Goal: Task Accomplishment & Management: Manage account settings

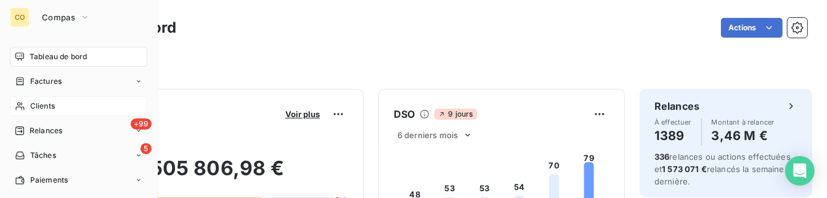
click at [54, 101] on span "Clients" at bounding box center [42, 105] width 25 height 11
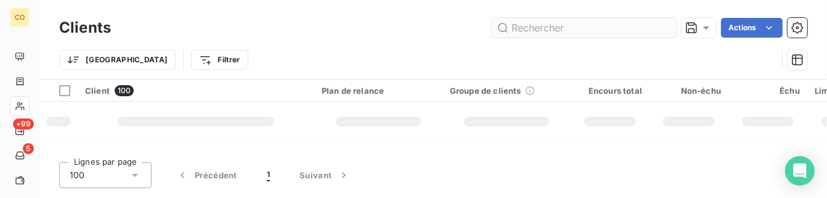
click at [575, 24] on input "text" at bounding box center [584, 28] width 185 height 20
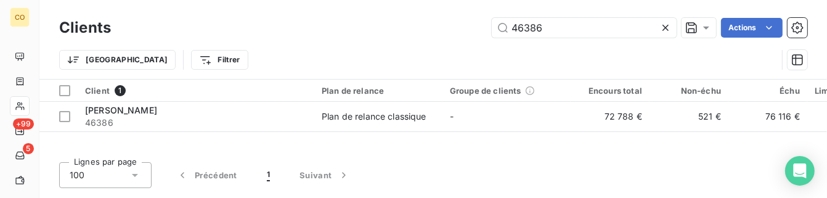
type input "46386"
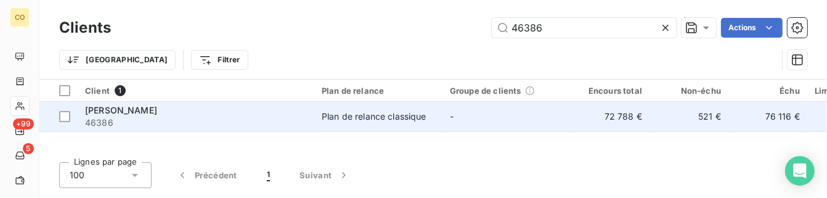
click at [401, 120] on div "Plan de relance classique" at bounding box center [374, 116] width 105 height 12
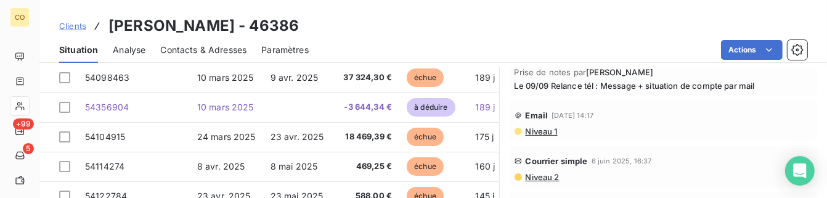
scroll to position [300, 0]
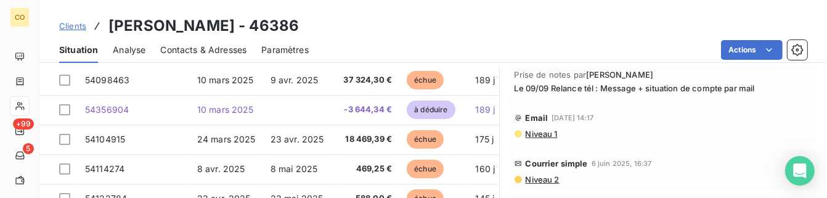
click at [542, 136] on span "Niveau 1" at bounding box center [541, 134] width 33 height 10
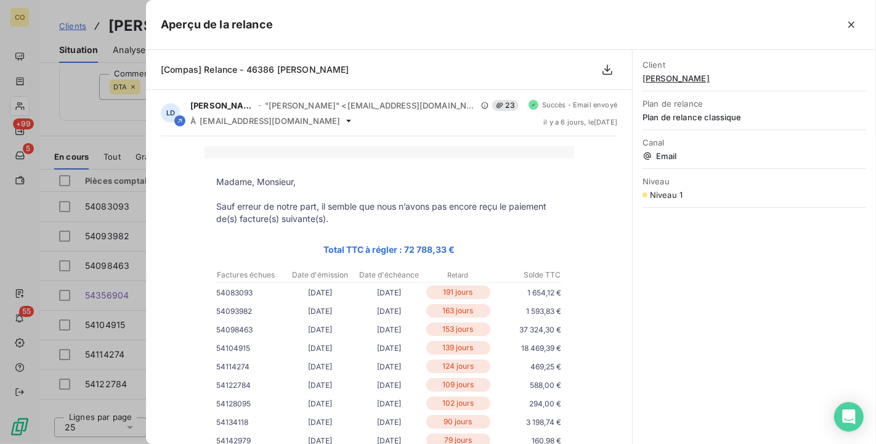
scroll to position [0, 0]
click at [851, 28] on icon "button" at bounding box center [852, 24] width 12 height 12
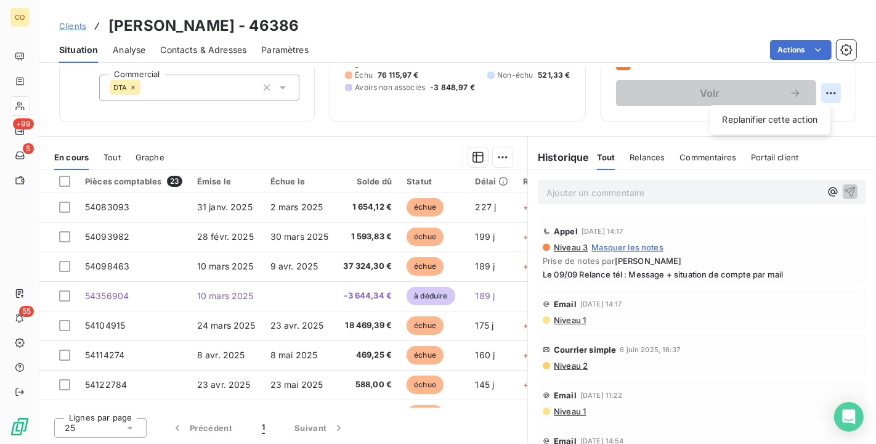
click at [817, 92] on html "CO +99 5 55 Clients [PERSON_NAME] - 46386 Situation Analyse Contacts & Adresses…" at bounding box center [438, 222] width 876 height 444
drag, startPoint x: 872, startPoint y: 169, endPoint x: 868, endPoint y: 132, distance: 37.8
click at [867, 132] on html "CO +99 5 55 Clients [PERSON_NAME] - 46386 Situation Analyse Contacts & Adresses…" at bounding box center [438, 222] width 876 height 444
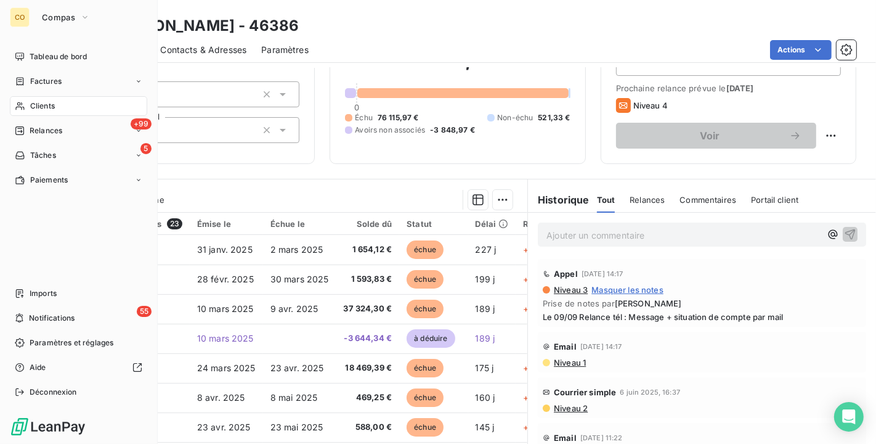
click at [38, 104] on span "Clients" at bounding box center [42, 105] width 25 height 11
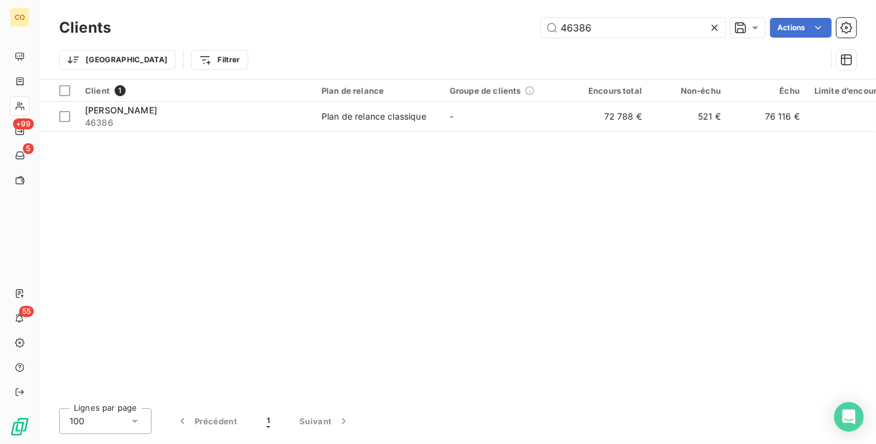
click at [713, 29] on icon at bounding box center [715, 28] width 6 height 6
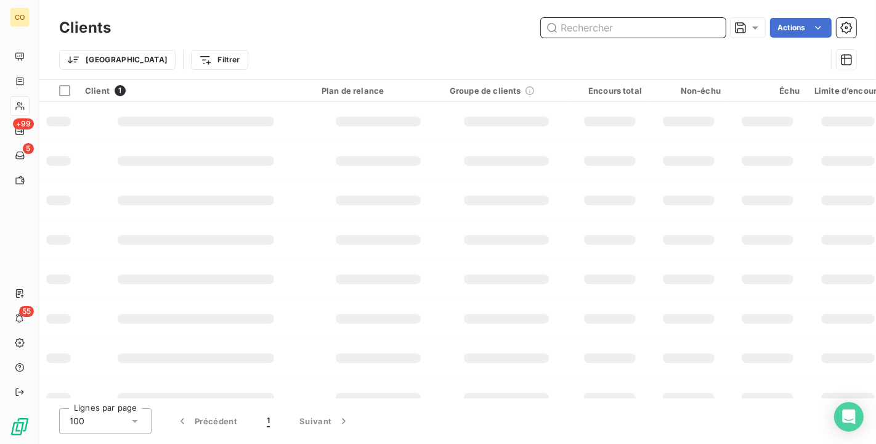
click at [663, 30] on input "text" at bounding box center [633, 28] width 185 height 20
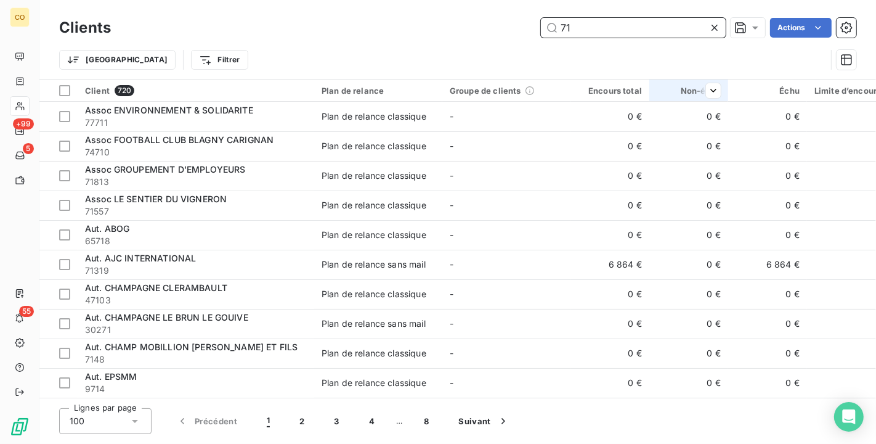
type input "7"
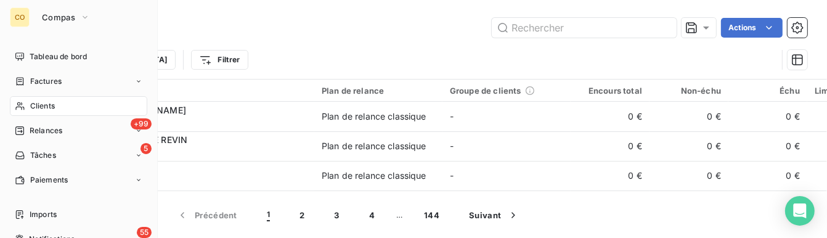
click at [14, 107] on div "Clients" at bounding box center [78, 106] width 137 height 20
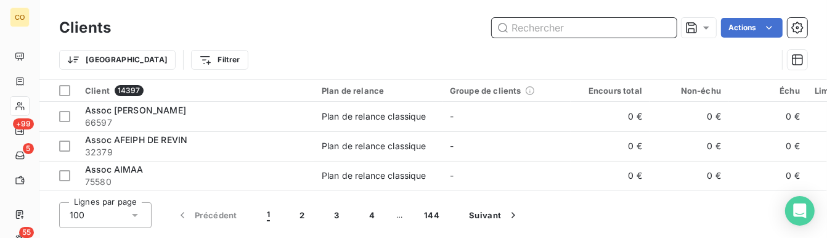
click at [551, 21] on input "text" at bounding box center [584, 28] width 185 height 20
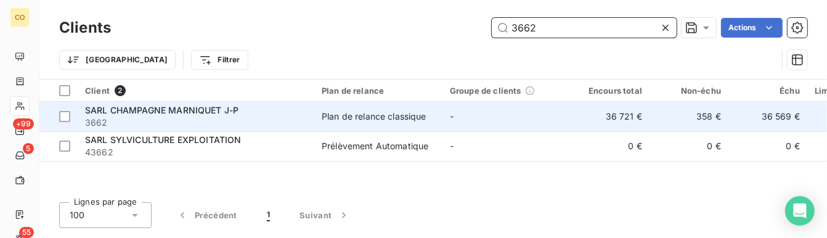
type input "3662"
click at [346, 115] on div "Plan de relance classique" at bounding box center [374, 116] width 105 height 12
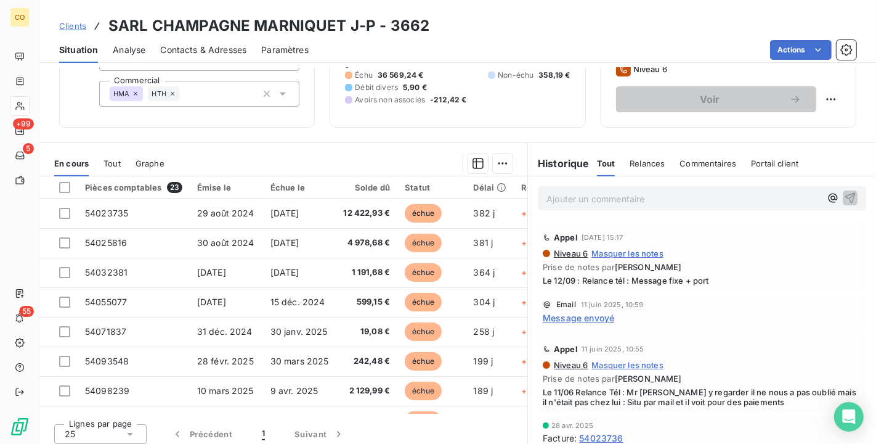
scroll to position [114, 0]
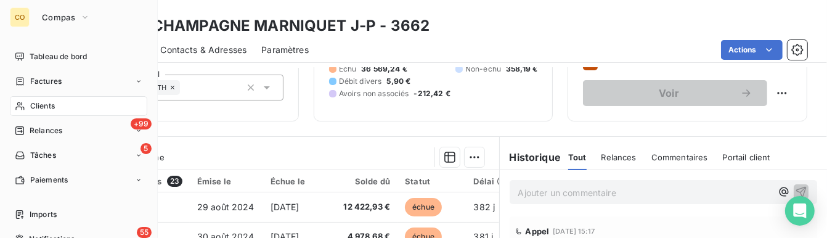
click at [53, 107] on span "Clients" at bounding box center [42, 105] width 25 height 11
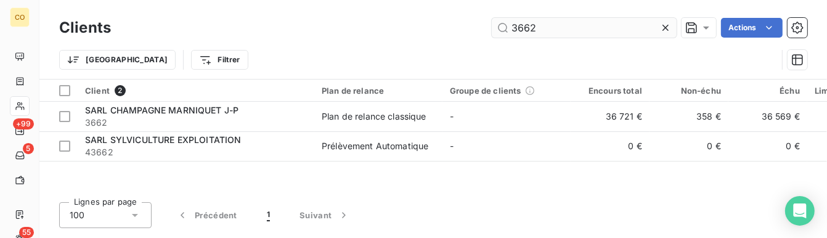
click at [555, 32] on input "3662" at bounding box center [584, 28] width 185 height 20
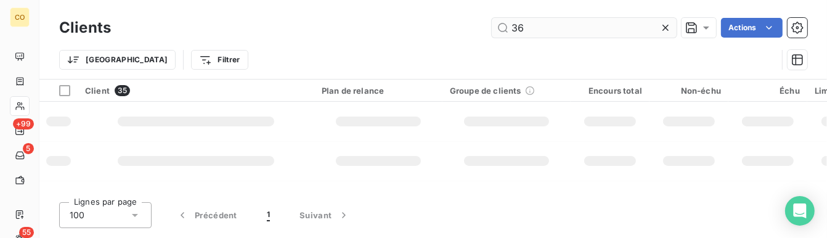
type input "3"
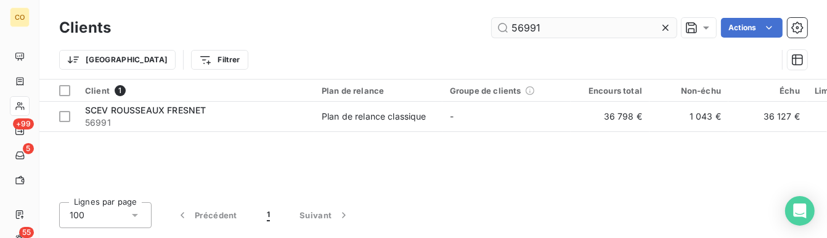
type input "56991"
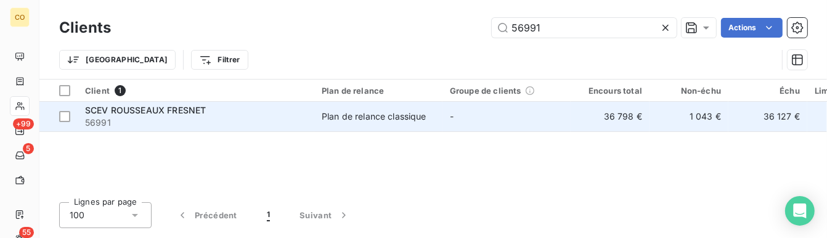
click at [340, 121] on div "Plan de relance classique" at bounding box center [374, 116] width 105 height 12
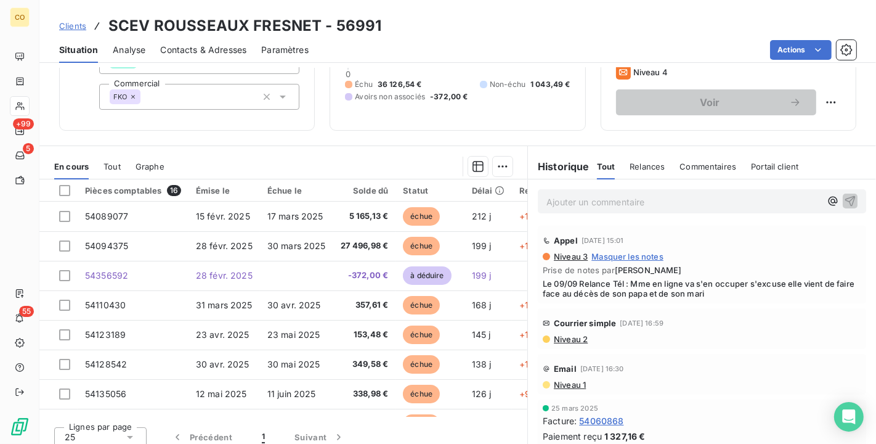
scroll to position [114, 0]
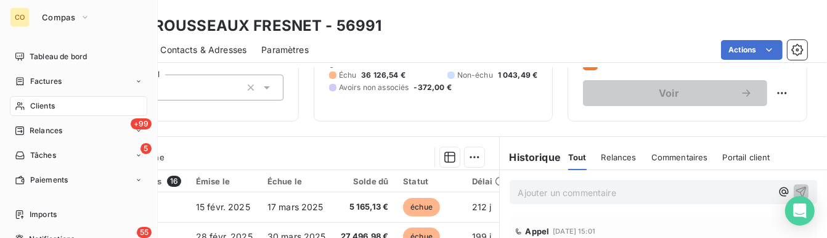
click at [39, 101] on span "Clients" at bounding box center [42, 105] width 25 height 11
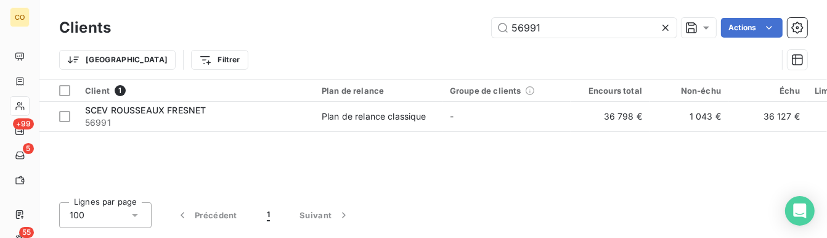
drag, startPoint x: 549, startPoint y: 27, endPoint x: 430, endPoint y: 34, distance: 119.1
click at [430, 34] on div "56991 Actions" at bounding box center [467, 28] width 682 height 20
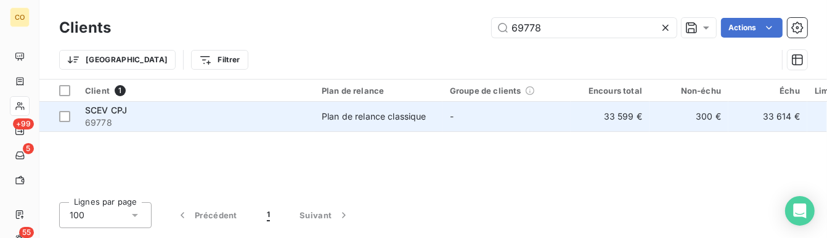
type input "69778"
click at [326, 113] on div "Plan de relance classique" at bounding box center [374, 116] width 105 height 12
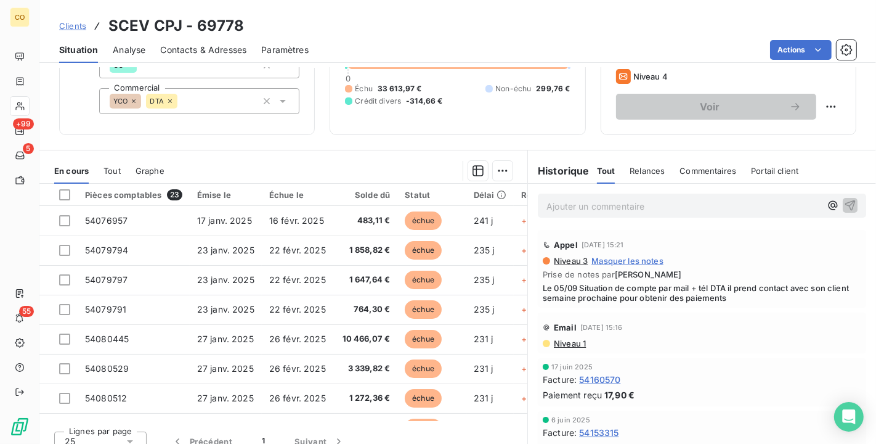
scroll to position [99, 0]
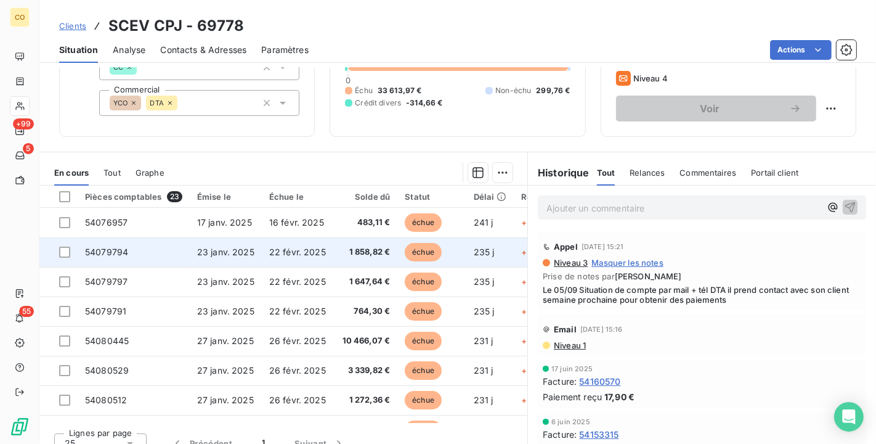
click at [361, 253] on span "1 858,82 €" at bounding box center [367, 252] width 48 height 12
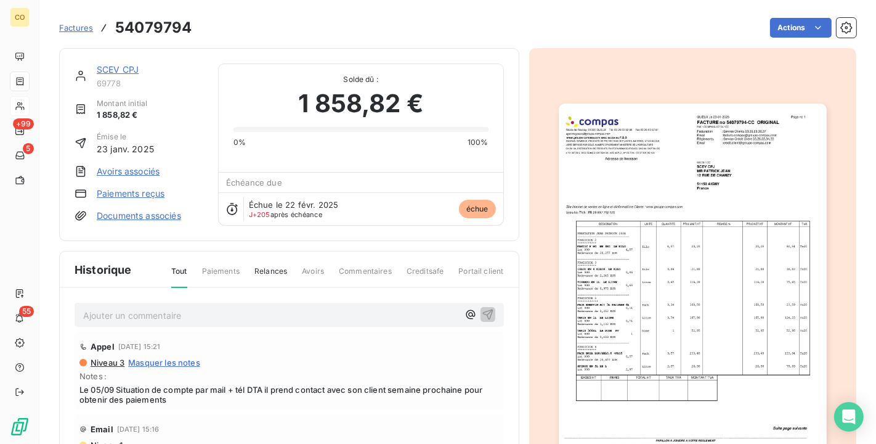
click at [703, 216] on img "button" at bounding box center [693, 293] width 268 height 379
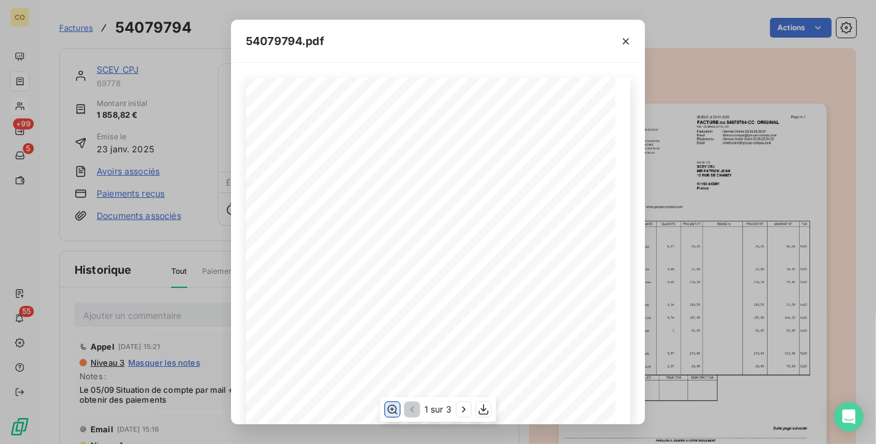
click at [398, 408] on icon "button" at bounding box center [392, 409] width 12 height 12
drag, startPoint x: 383, startPoint y: 418, endPoint x: 476, endPoint y: 402, distance: 94.3
click at [476, 402] on div "1 sur 3" at bounding box center [438, 409] width 116 height 25
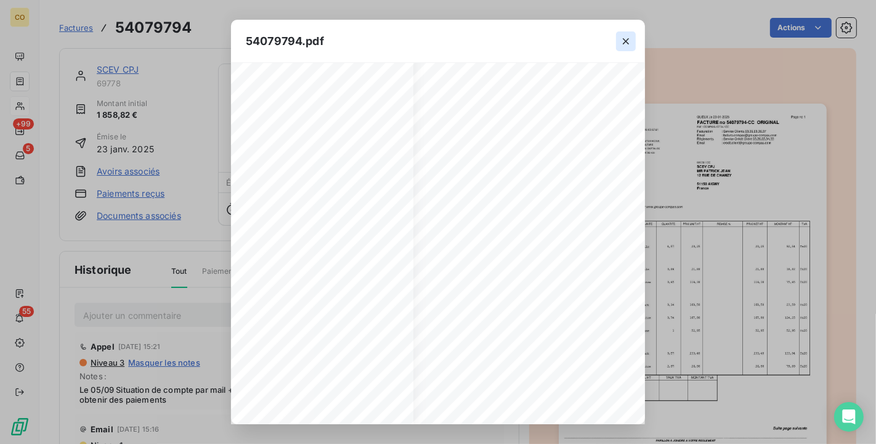
click at [630, 33] on button "button" at bounding box center [626, 41] width 20 height 20
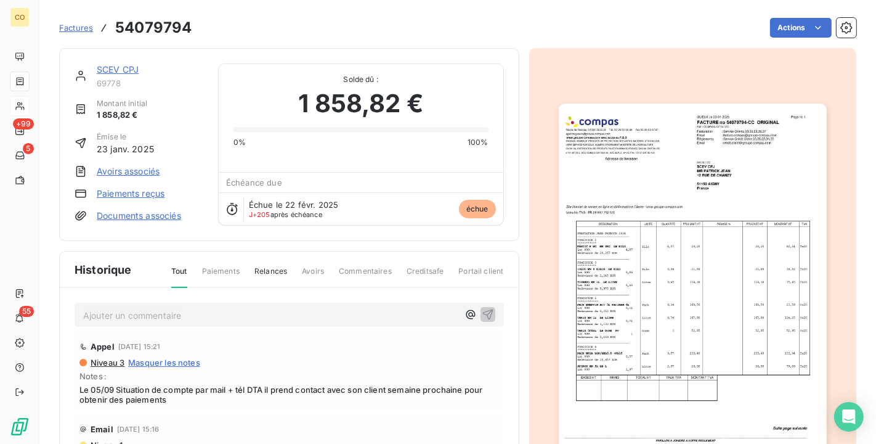
click at [618, 255] on img "button" at bounding box center [693, 293] width 268 height 379
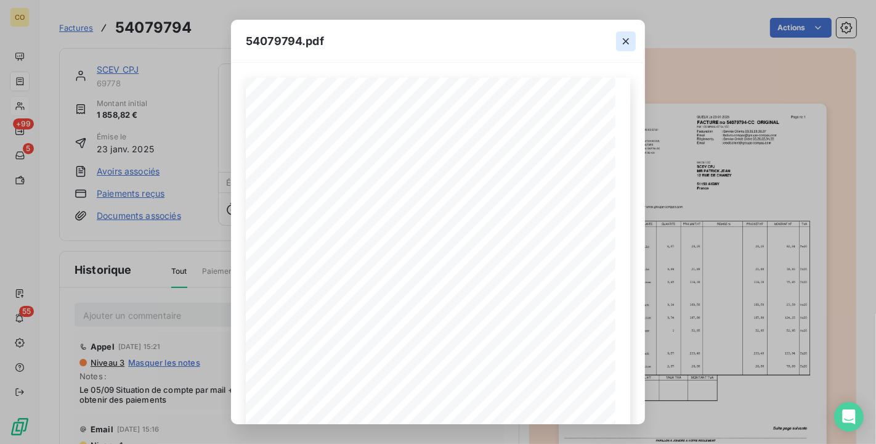
click at [629, 35] on icon "button" at bounding box center [626, 41] width 12 height 12
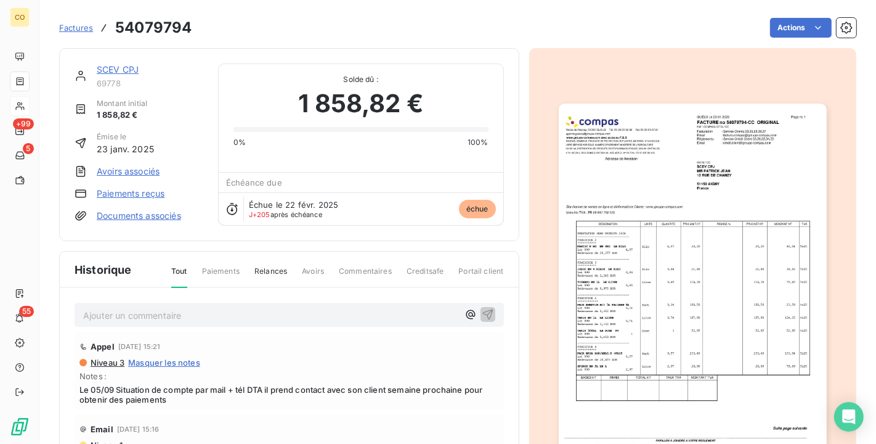
click at [111, 74] on link "SCEV CPJ" at bounding box center [118, 69] width 42 height 10
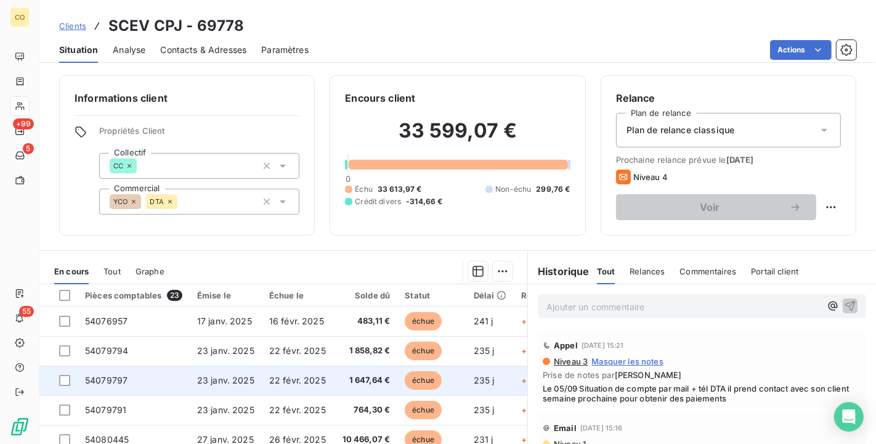
click at [317, 382] on span "22 févr. 2025" at bounding box center [297, 380] width 57 height 10
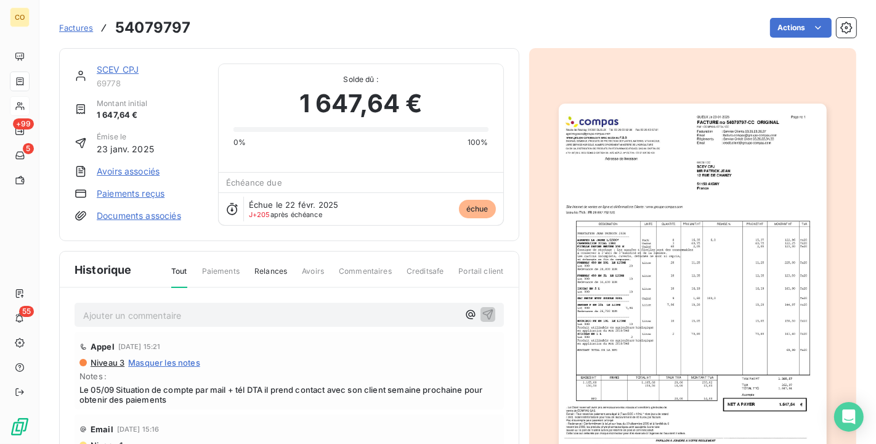
click at [659, 264] on img "button" at bounding box center [693, 293] width 268 height 379
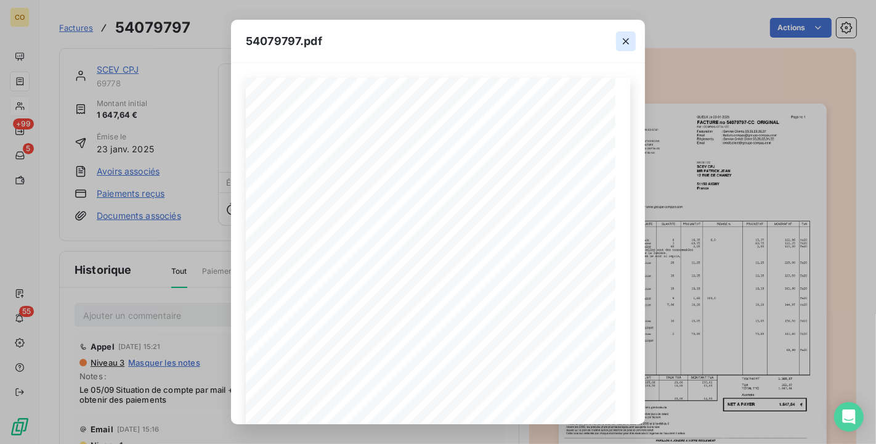
click at [622, 43] on icon "button" at bounding box center [626, 41] width 12 height 12
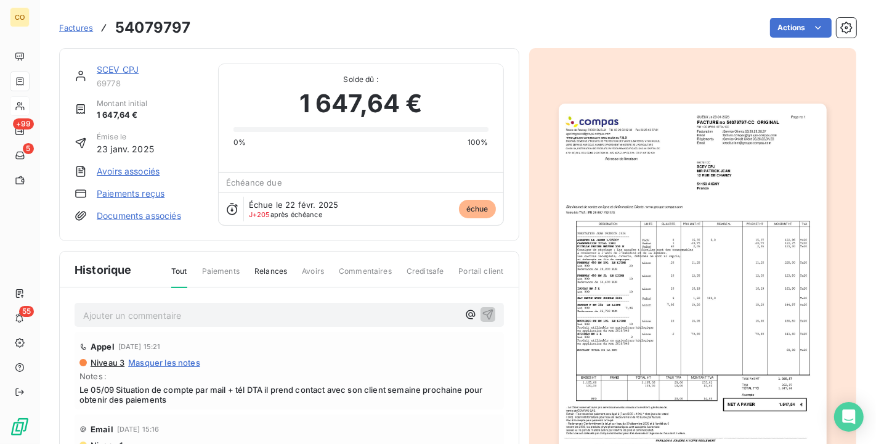
click at [118, 73] on link "SCEV CPJ" at bounding box center [118, 69] width 42 height 10
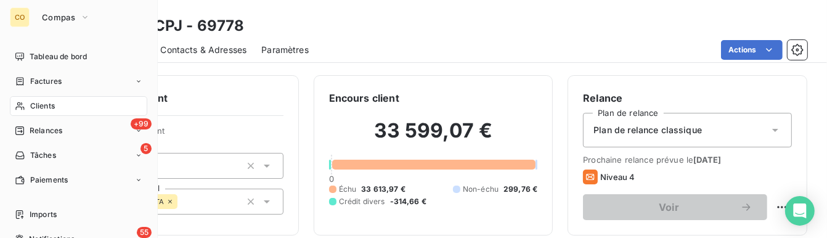
click at [28, 102] on div "Clients" at bounding box center [78, 106] width 137 height 20
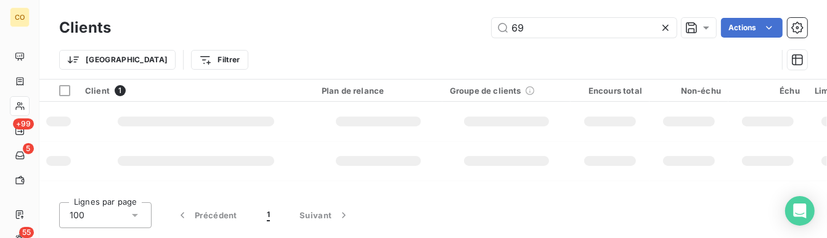
type input "6"
type input "r"
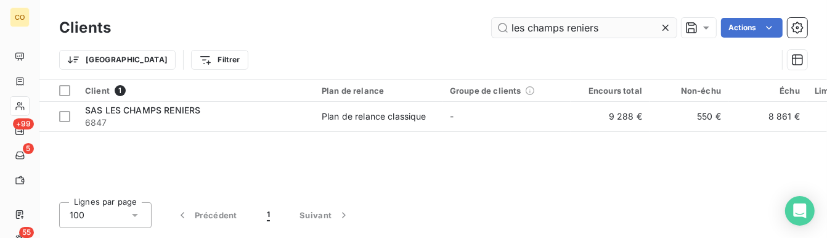
type input "les champs reniers"
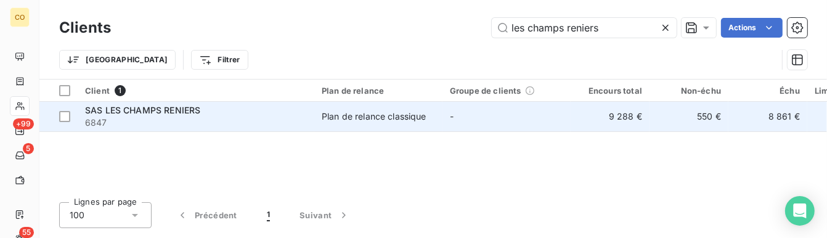
click at [514, 123] on td "-" at bounding box center [507, 117] width 128 height 30
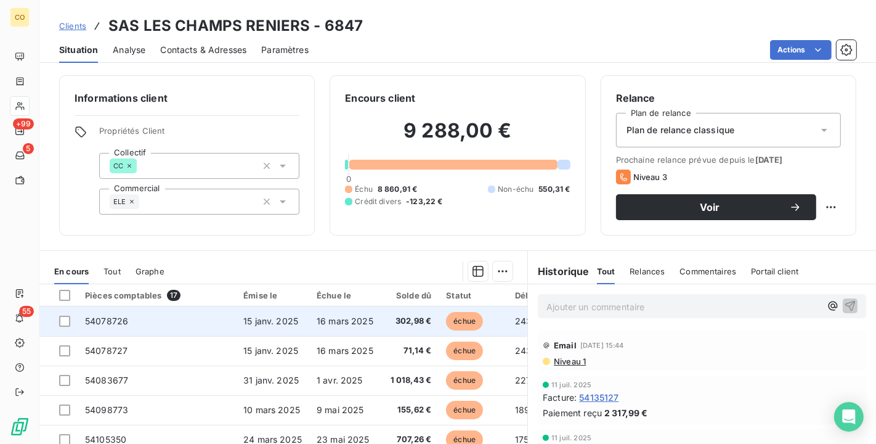
click at [406, 319] on span "302,98 €" at bounding box center [410, 321] width 44 height 12
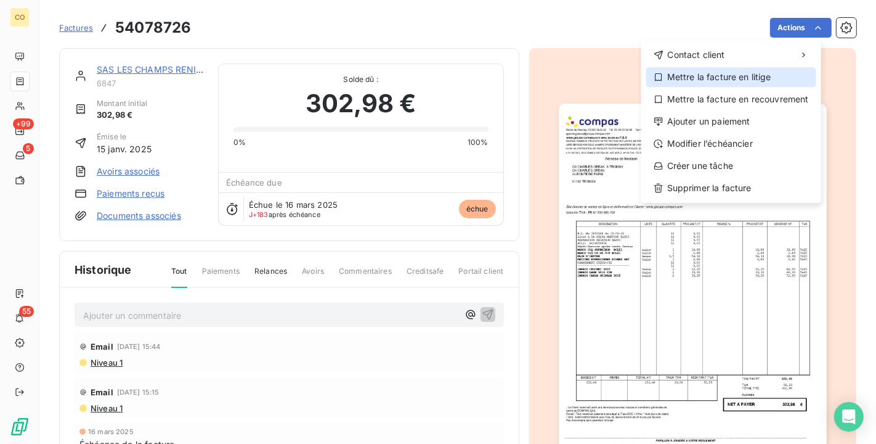
click at [765, 71] on div "Mettre la facture en litige" at bounding box center [732, 77] width 170 height 20
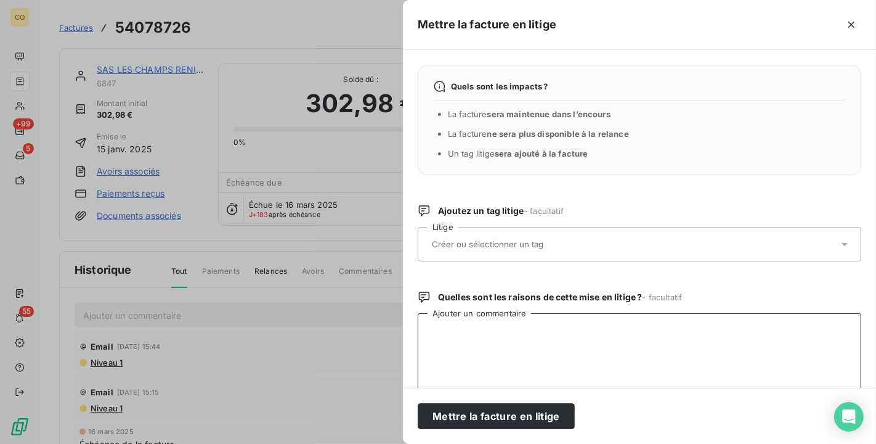
click at [452, 341] on textarea "Ajouter un commentaire" at bounding box center [640, 377] width 444 height 128
type textarea "a"
drag, startPoint x: 590, startPoint y: 333, endPoint x: 399, endPoint y: 325, distance: 190.6
click at [399, 438] on div "Mettre la facture en litige Quels sont les impacts ? La facture sera maintenue …" at bounding box center [438, 444] width 876 height 0
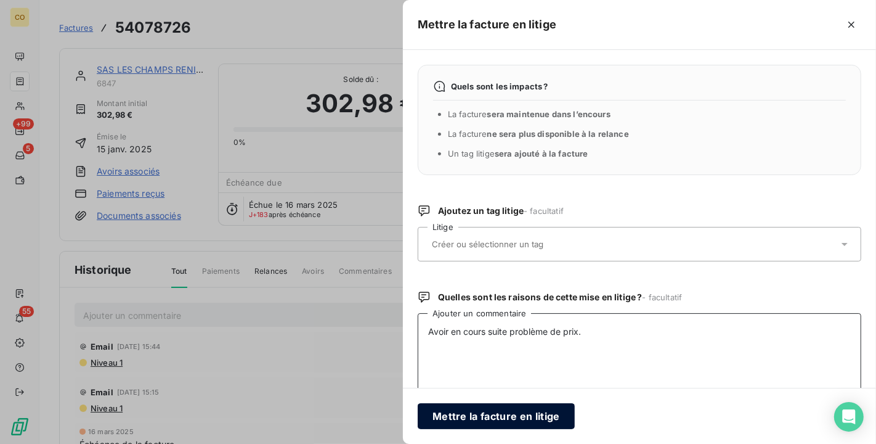
type textarea "Avoir en cours suite problème de prix."
click at [481, 414] on button "Mettre la facture en litige" at bounding box center [496, 416] width 157 height 26
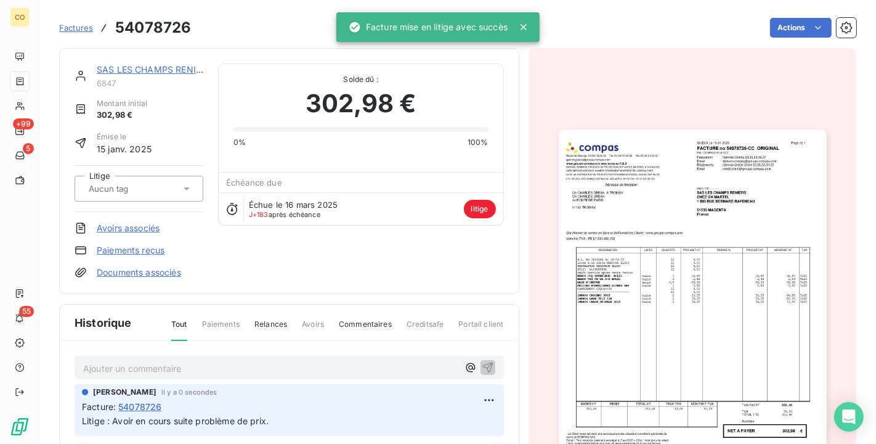
click at [146, 67] on link "SAS LES CHAMPS RENIERS" at bounding box center [154, 69] width 115 height 10
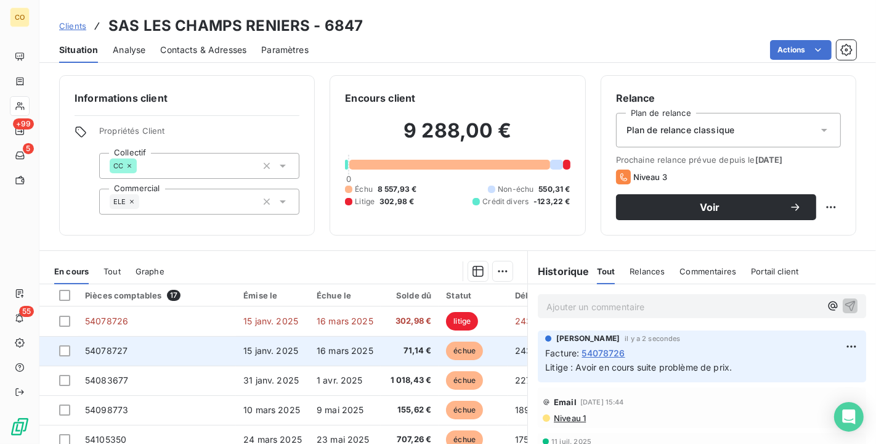
click at [299, 350] on td "15 janv. 2025" at bounding box center [272, 351] width 73 height 30
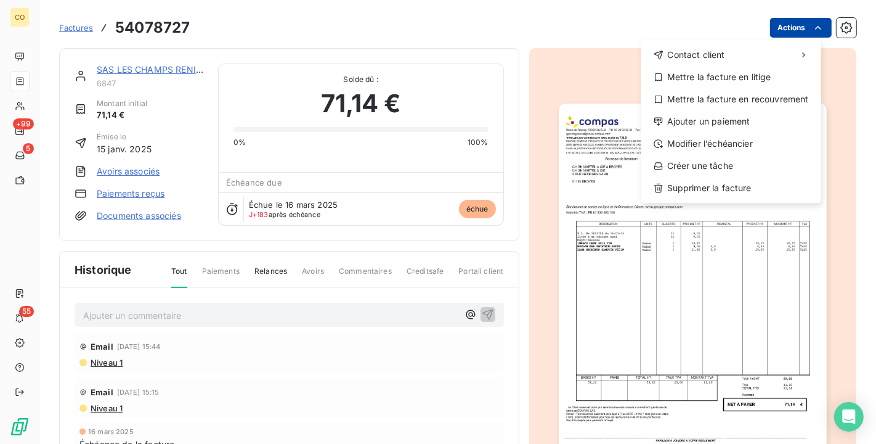
click at [797, 28] on html "CO +99 5 55 Factures 54078727 Actions Contact client Mettre la facture en litig…" at bounding box center [438, 222] width 876 height 444
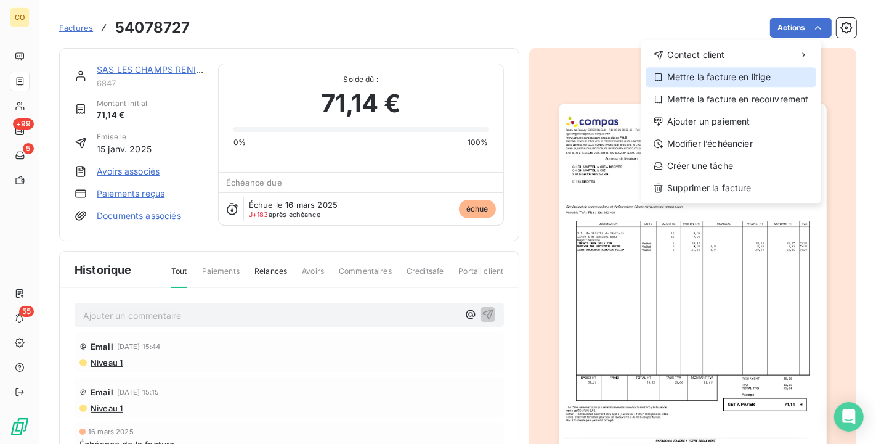
click at [753, 71] on div "Mettre la facture en litige" at bounding box center [732, 77] width 170 height 20
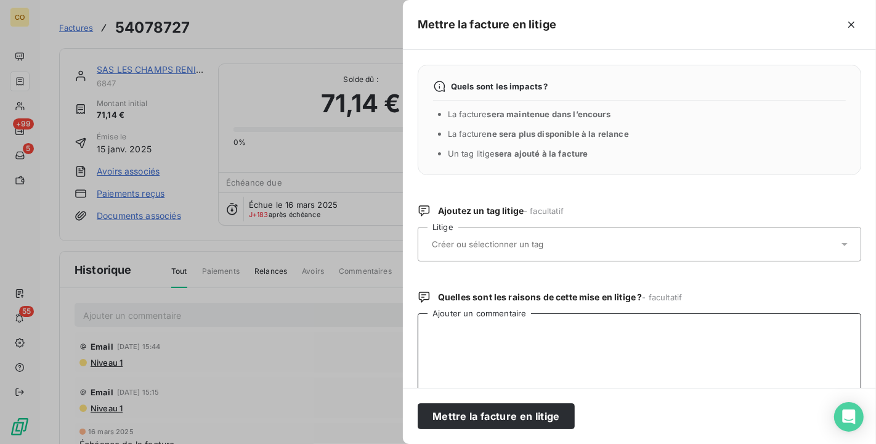
click at [512, 331] on textarea "Ajouter un commentaire" at bounding box center [640, 377] width 444 height 128
paste textarea "Avoir en cours suite problème de prix."
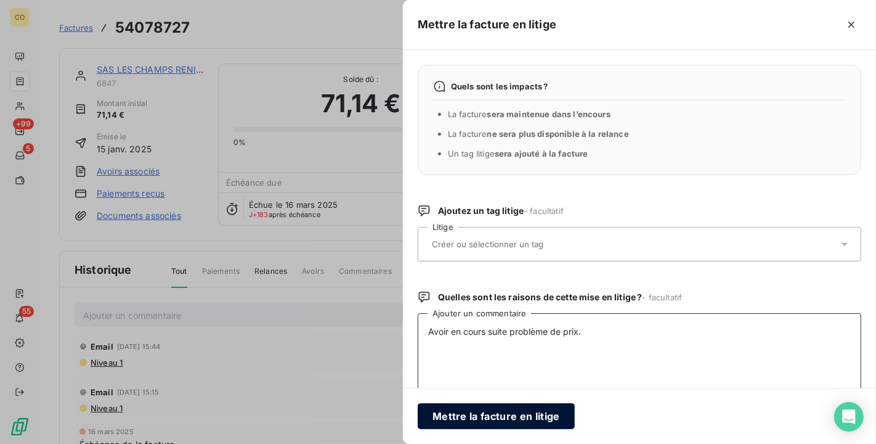
type textarea "Avoir en cours suite problème de prix."
click at [501, 414] on button "Mettre la facture en litige" at bounding box center [496, 416] width 157 height 26
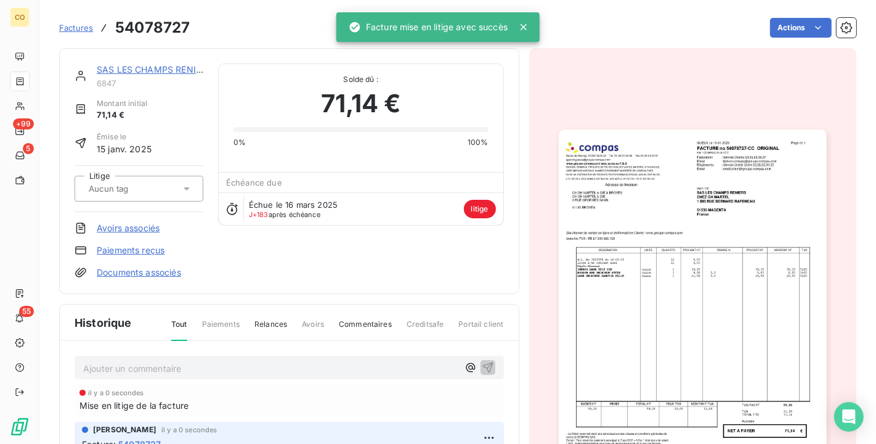
click at [176, 68] on link "SAS LES CHAMPS RENIERS" at bounding box center [154, 69] width 115 height 10
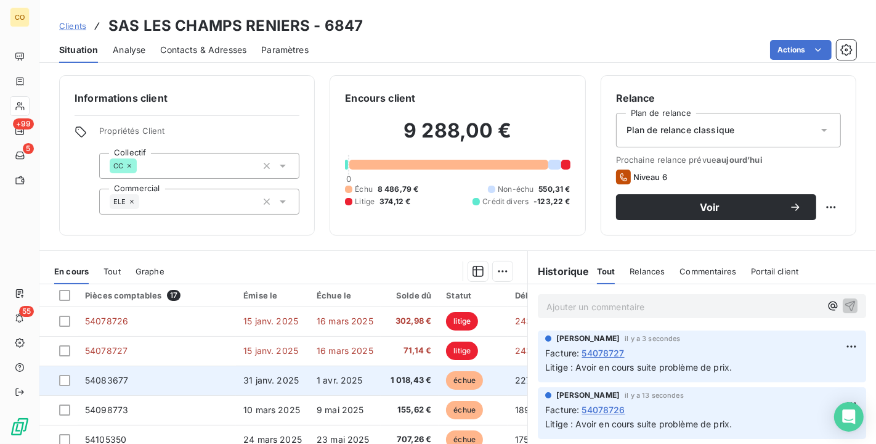
click at [250, 374] on td "31 janv. 2025" at bounding box center [272, 380] width 73 height 30
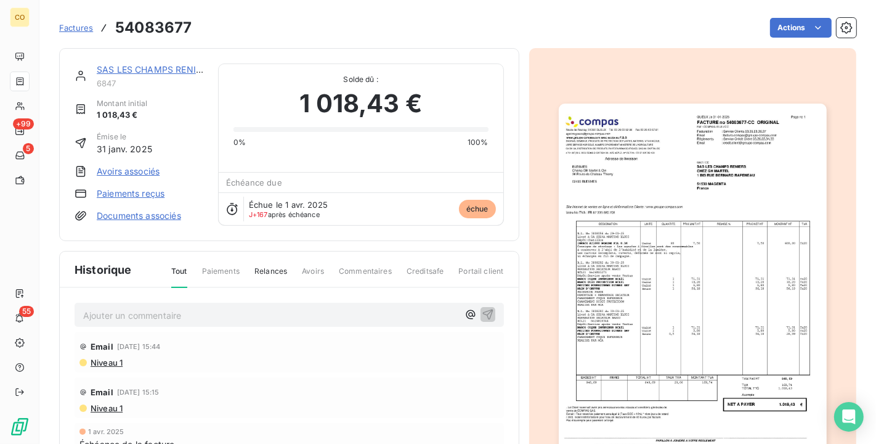
click at [679, 261] on img "button" at bounding box center [693, 293] width 268 height 379
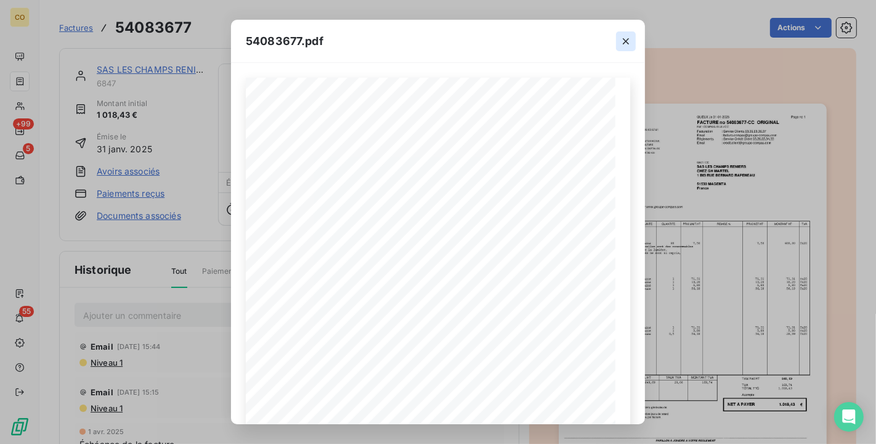
click at [621, 38] on icon "button" at bounding box center [626, 41] width 12 height 12
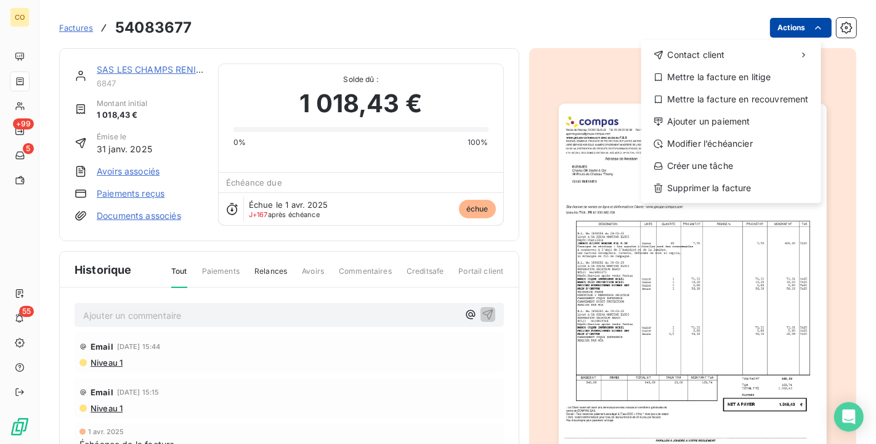
click at [798, 23] on html "CO +99 5 55 Factures 54083677 Actions Contact client Mettre la facture en litig…" at bounding box center [438, 222] width 876 height 444
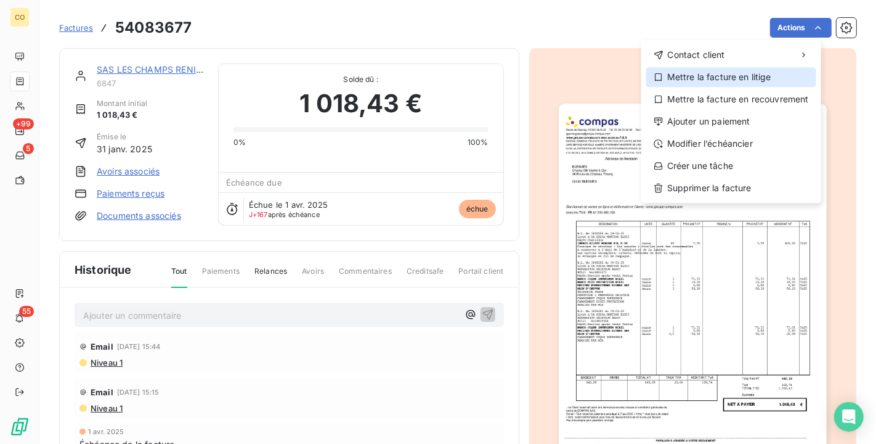
click at [767, 68] on div "Mettre la facture en litige" at bounding box center [732, 77] width 170 height 20
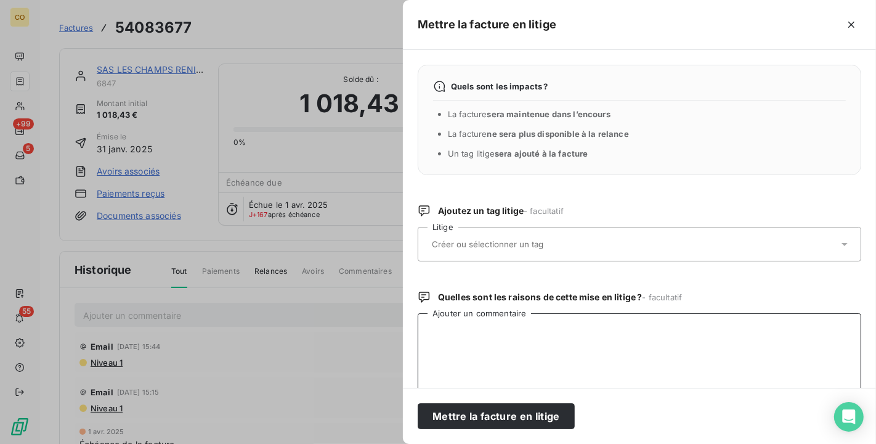
click at [494, 357] on textarea "Ajouter un commentaire" at bounding box center [640, 377] width 444 height 128
paste textarea "Avoir en cours suite problème de prix."
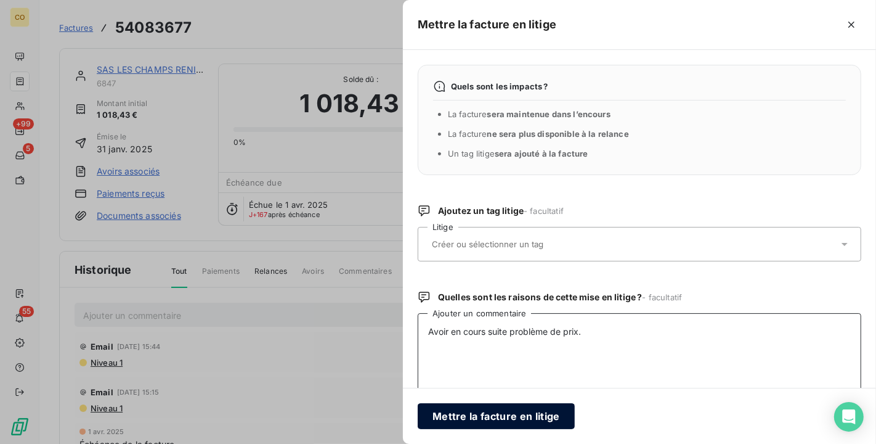
type textarea "Avoir en cours suite problème de prix."
click at [489, 415] on button "Mettre la facture en litige" at bounding box center [496, 416] width 157 height 26
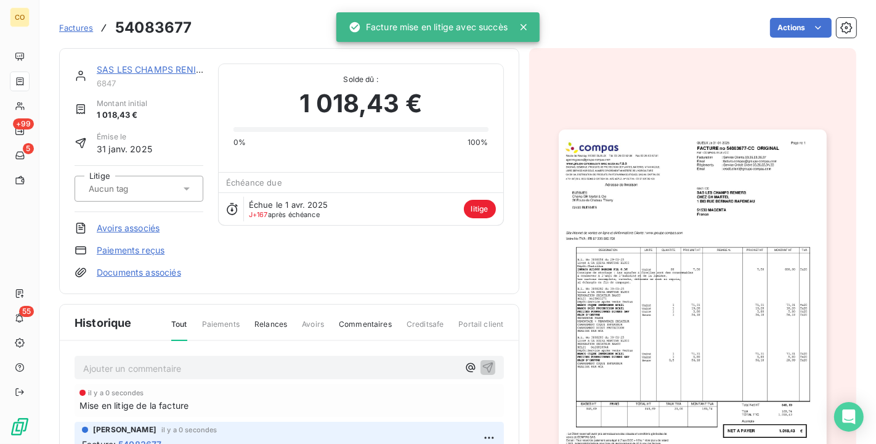
click at [154, 66] on link "SAS LES CHAMPS RENIERS" at bounding box center [154, 69] width 115 height 10
